Goal: Task Accomplishment & Management: Complete application form

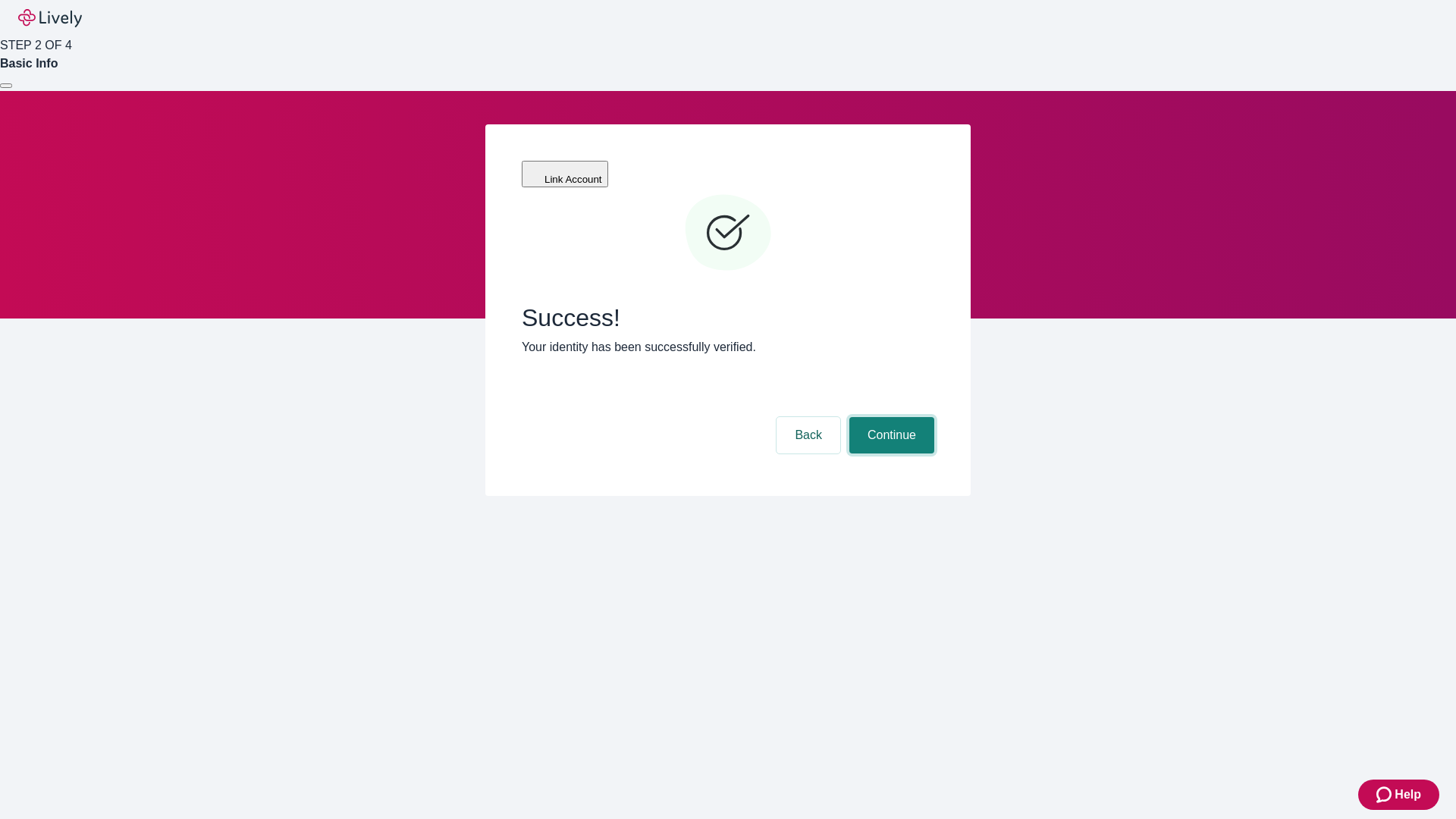
click at [890, 417] on button "Continue" at bounding box center [891, 435] width 85 height 36
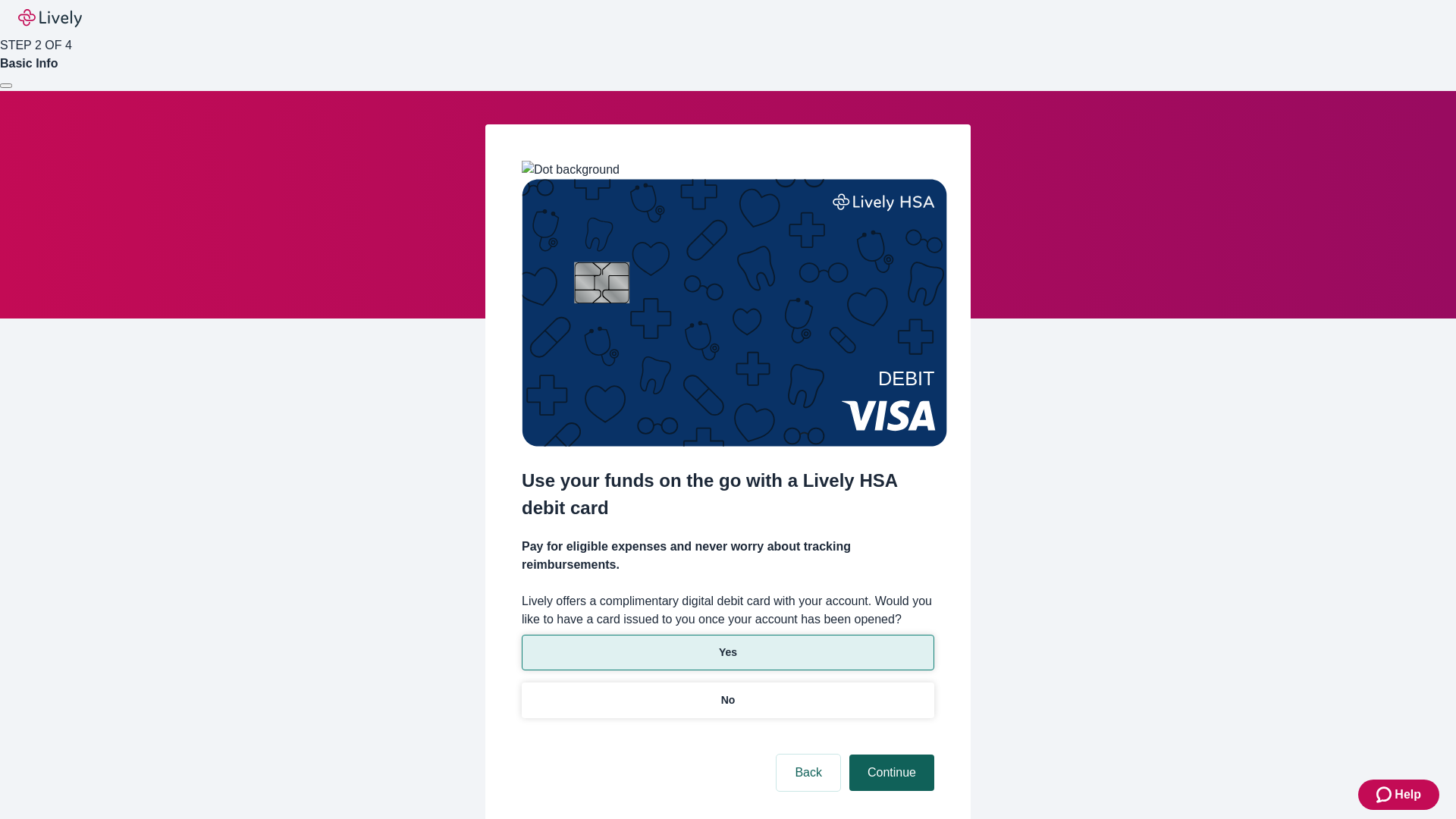
click at [727, 692] on p "No" at bounding box center [729, 700] width 14 height 16
click at [890, 755] on button "Continue" at bounding box center [891, 773] width 85 height 36
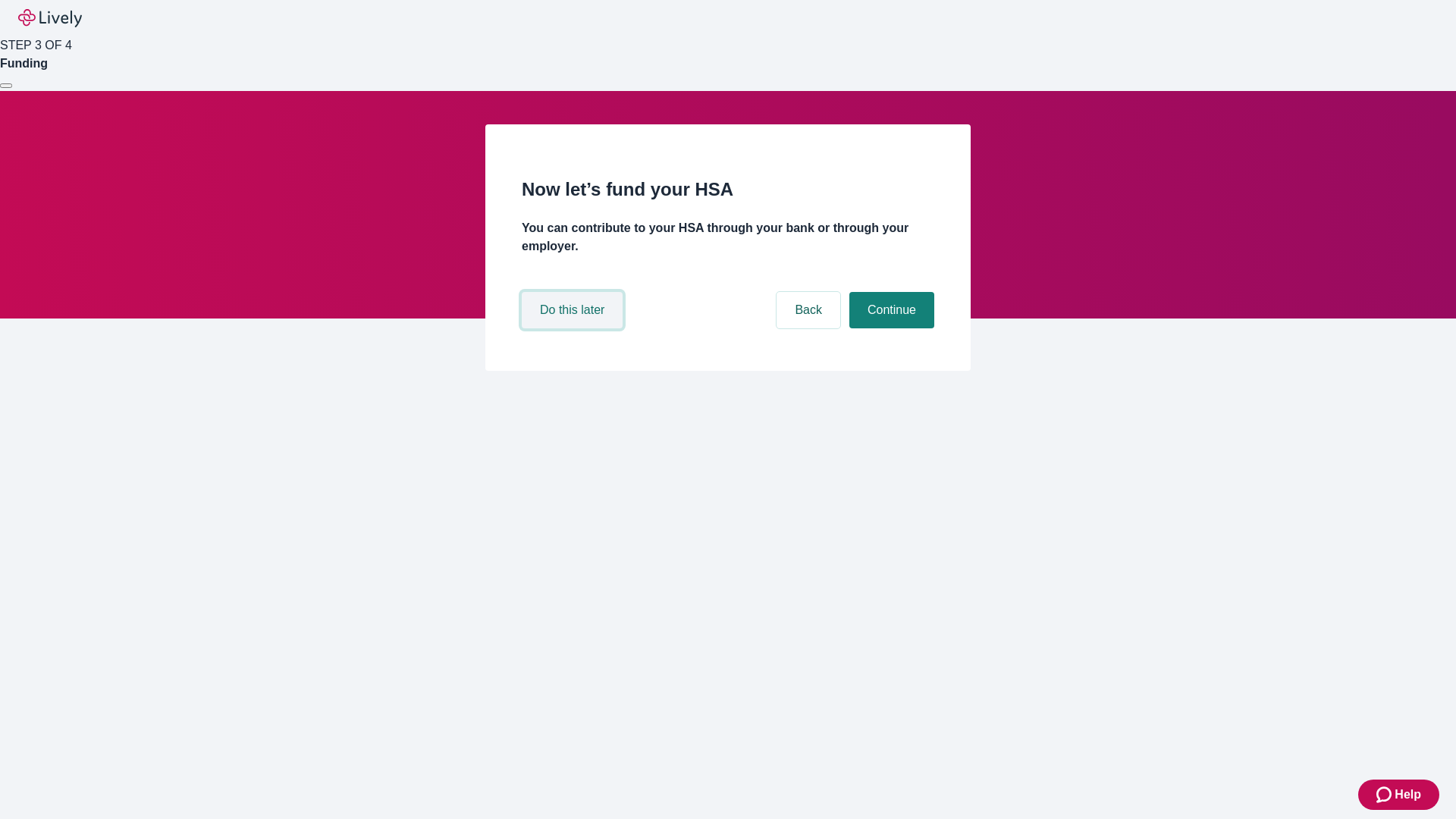
click at [574, 328] on button "Do this later" at bounding box center [572, 310] width 101 height 36
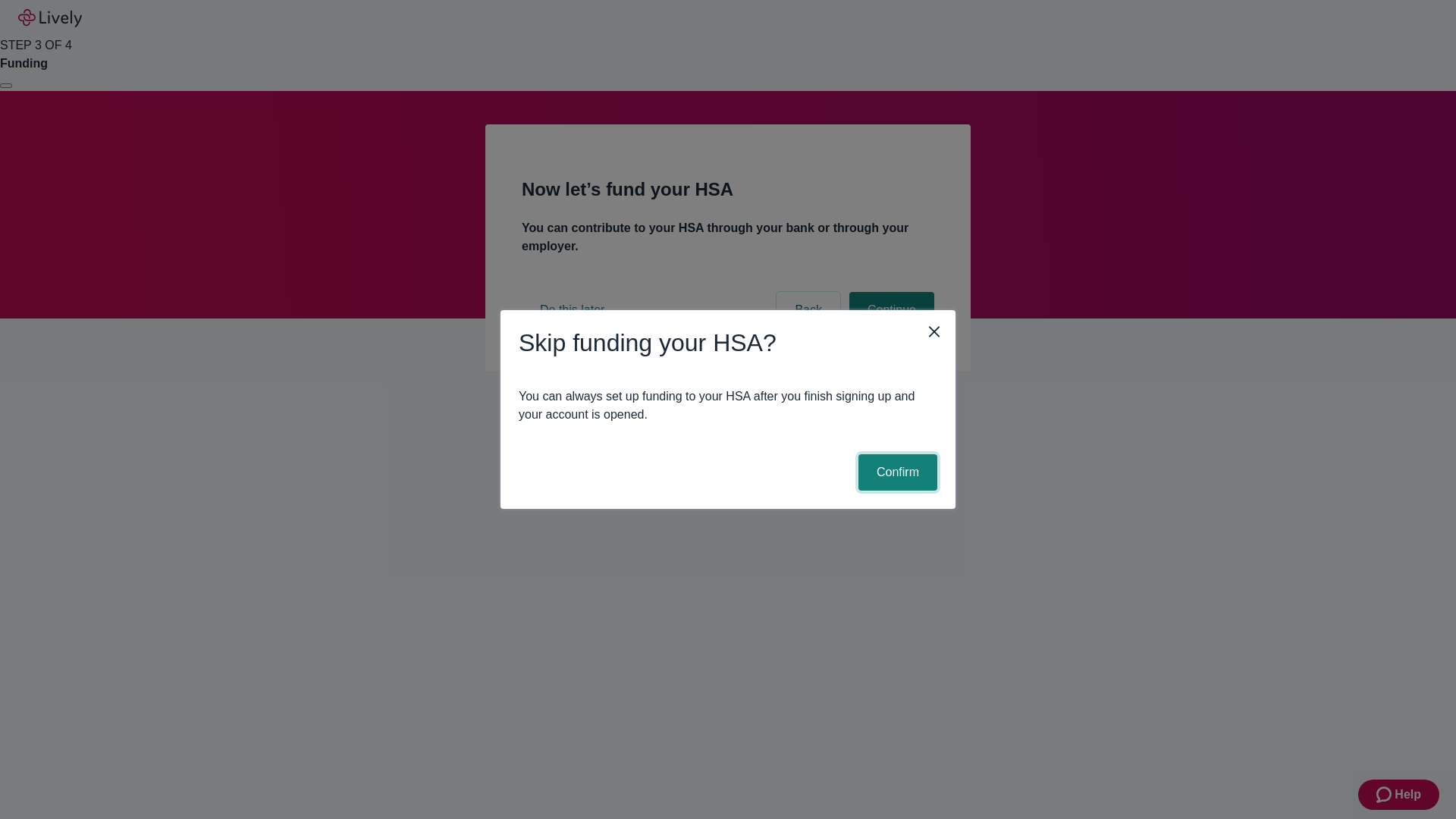
click at [896, 473] on button "Confirm" at bounding box center [898, 473] width 79 height 36
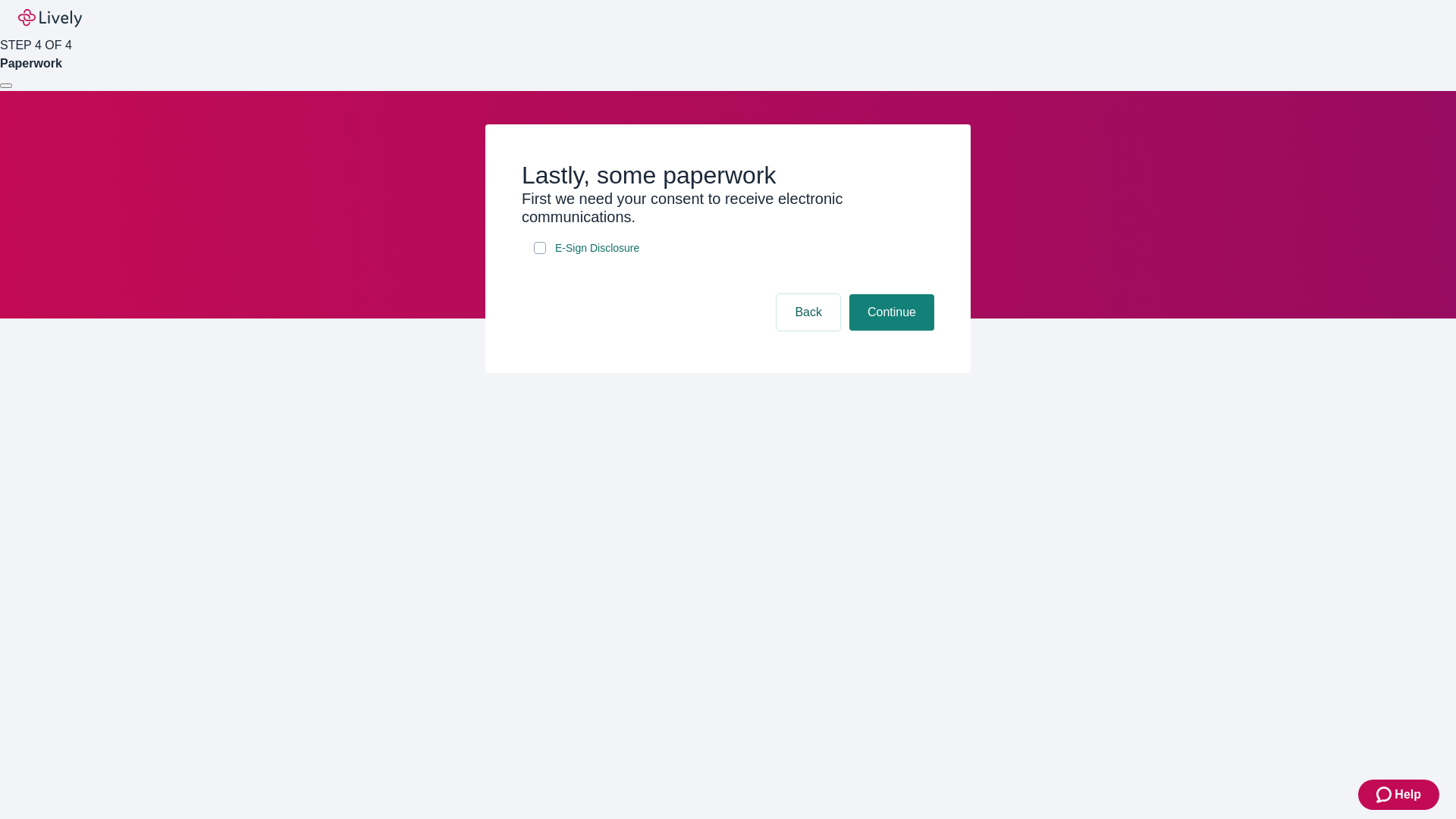
click at [540, 254] on input "E-Sign Disclosure" at bounding box center [539, 247] width 12 height 12
checkbox input "true"
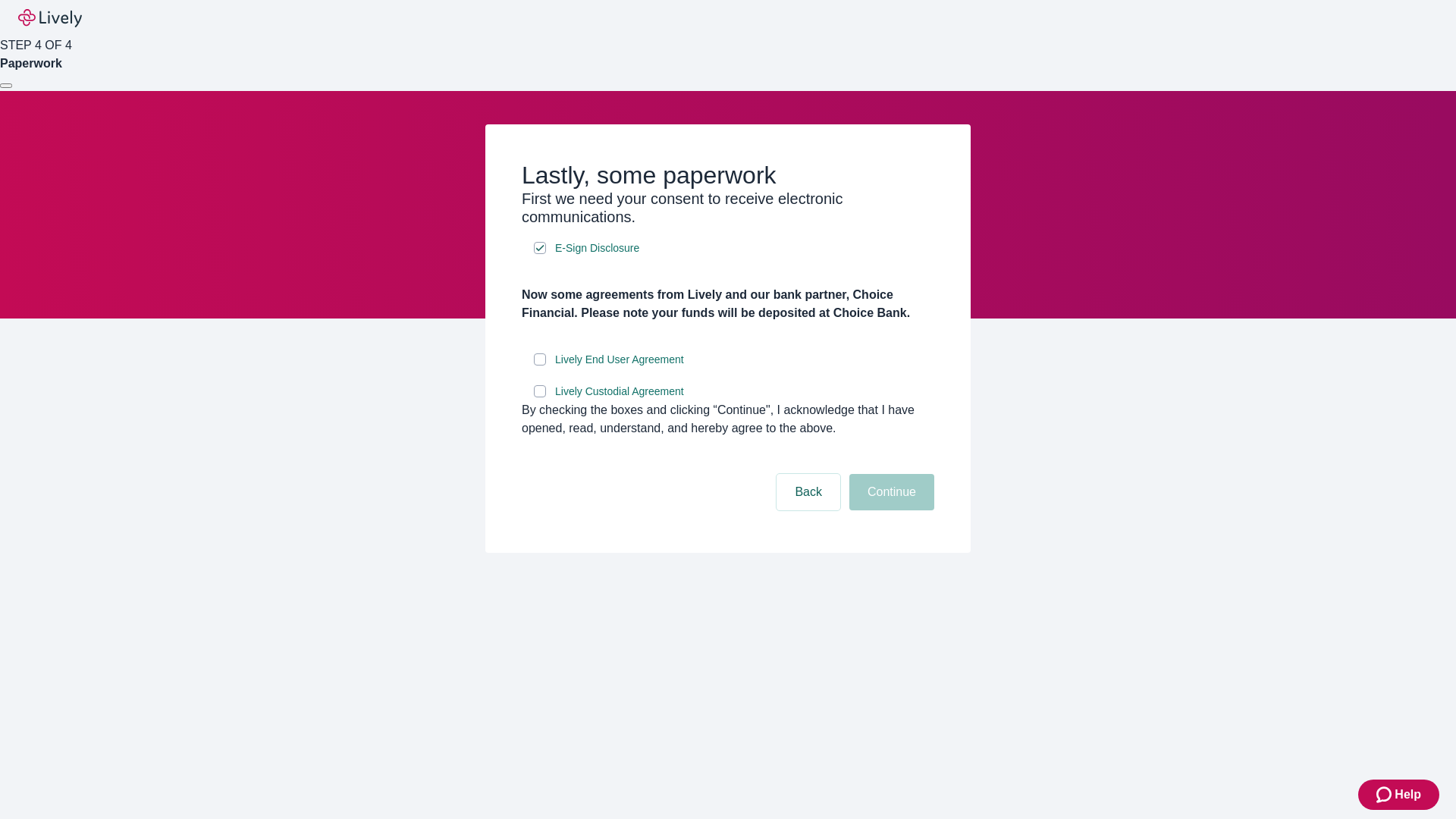
click at [540, 365] on input "Lively End User Agreement" at bounding box center [539, 359] width 12 height 12
checkbox input "true"
click at [540, 397] on input "Lively Custodial Agreement" at bounding box center [539, 391] width 12 height 12
checkbox input "true"
click at [890, 511] on button "Continue" at bounding box center [891, 492] width 85 height 36
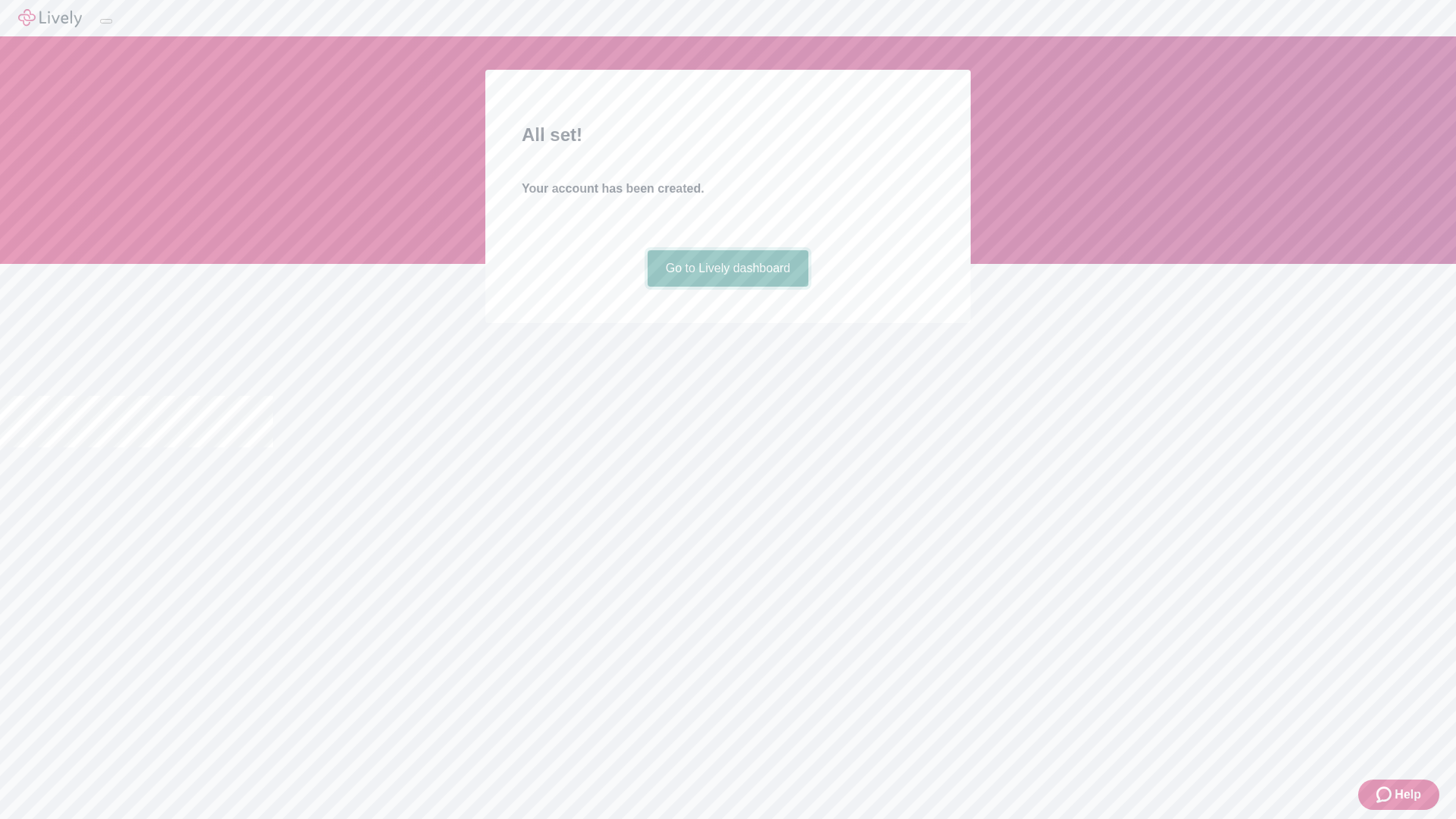
click at [727, 287] on link "Go to Lively dashboard" at bounding box center [729, 269] width 162 height 36
